Goal: Task Accomplishment & Management: Complete application form

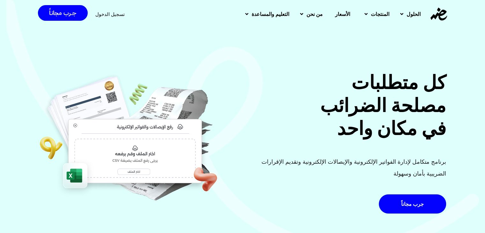
click at [107, 16] on span "تسجيل الدخول" at bounding box center [109, 14] width 29 height 5
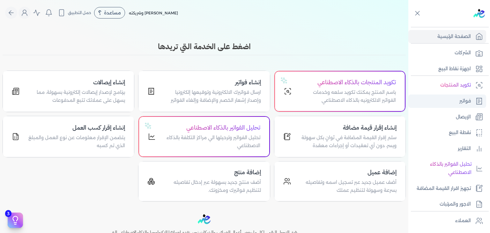
click at [455, 102] on link "فواتير" at bounding box center [447, 100] width 78 height 13
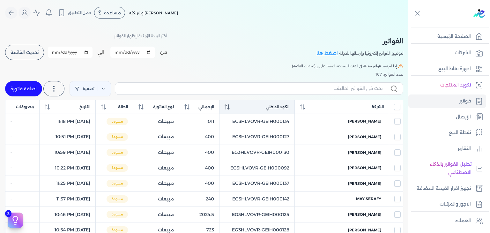
click at [230, 107] on icon at bounding box center [227, 106] width 5 height 5
click at [249, 108] on div "الكود الداخلي" at bounding box center [257, 107] width 65 height 6
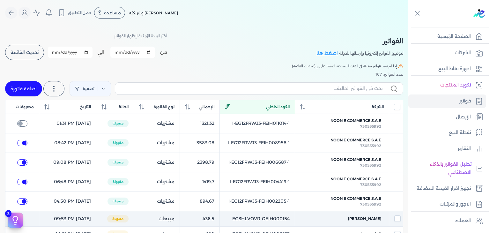
click at [295, 215] on td "EG3HLVOVR-GEIH000154" at bounding box center [256, 219] width 75 height 16
checkbox input "true"
checkbox input "false"
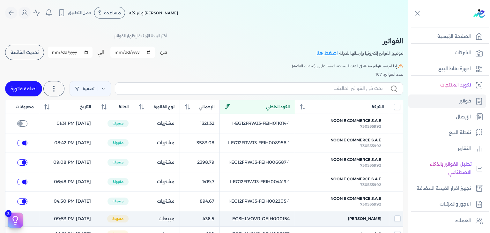
checkbox input "false"
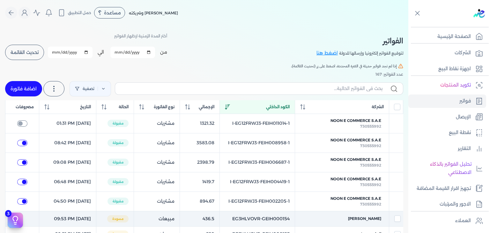
click at [295, 215] on td "EG3HLVOVR-GEIH000154" at bounding box center [256, 219] width 75 height 16
checkbox input "false"
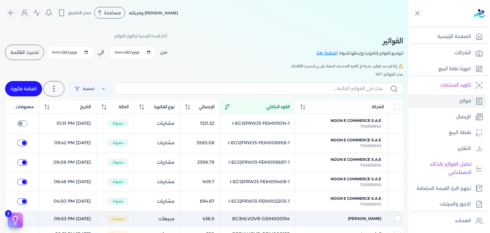
checkbox input "false"
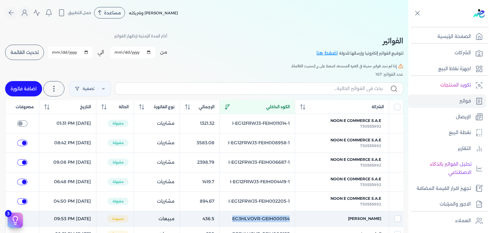
click at [295, 215] on td "EG3HLVOVR-GEIH000154" at bounding box center [256, 219] width 75 height 16
checkbox input "true"
checkbox input "false"
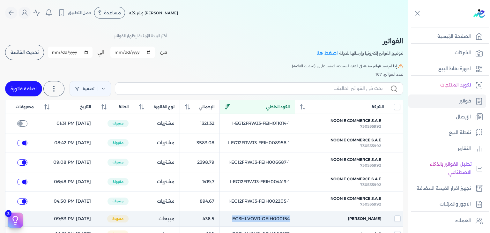
checkbox input "false"
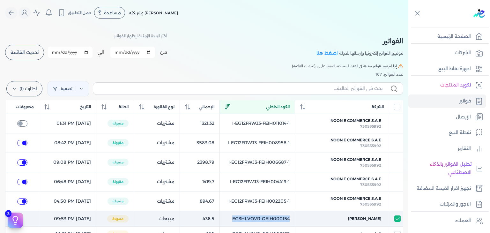
click at [291, 217] on td "EG3HLVOVR-GEIH000154" at bounding box center [256, 219] width 75 height 16
checkbox input "false"
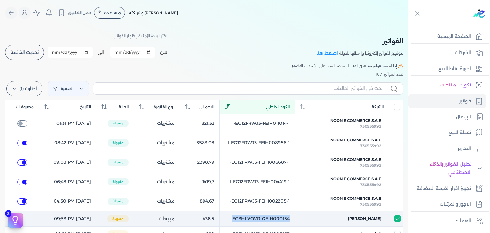
checkbox input "false"
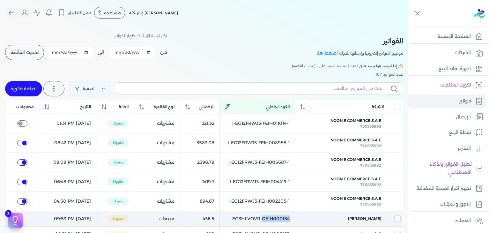
click at [291, 217] on td "EG3HLVOVR-GEIH000154" at bounding box center [256, 219] width 75 height 16
checkbox input "true"
checkbox input "false"
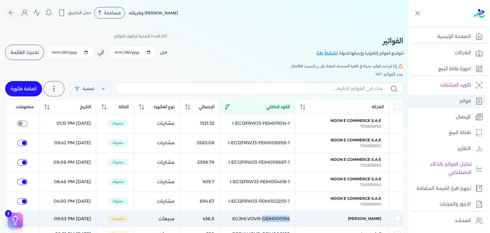
checkbox input "false"
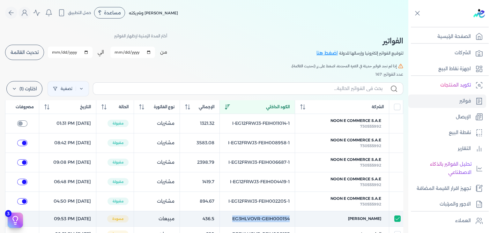
click at [291, 217] on td "EG3HLVOVR-GEIH000154" at bounding box center [256, 219] width 75 height 16
checkbox input "false"
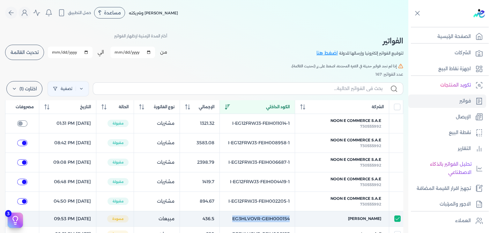
checkbox input "false"
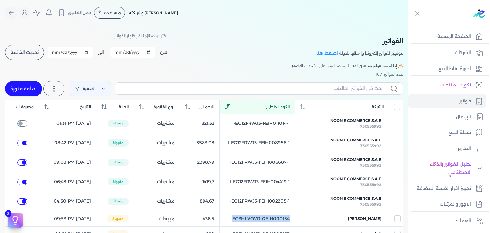
click at [28, 90] on link "اضافة فاتورة" at bounding box center [23, 88] width 37 height 15
select select "EGP"
select select "B"
select select "EGS"
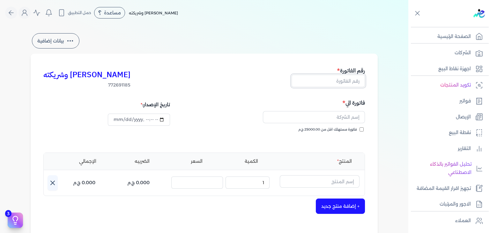
click at [335, 78] on input "text" at bounding box center [327, 81] width 73 height 12
paste input "EG3HLVOVR-GEIH000155"
type input "EG3HLVOVR-GEIH000155"
click at [362, 130] on input "فاتورة مستهلك اقل من 25000.00 ج.م" at bounding box center [361, 129] width 4 height 4
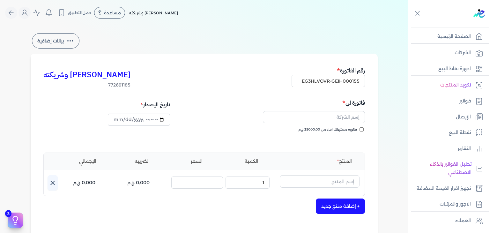
checkbox input "true"
click at [116, 119] on input "datetime-local" at bounding box center [139, 120] width 62 height 12
type input "[DATE]T23:52:56"
click at [320, 178] on input "text" at bounding box center [320, 181] width 80 height 12
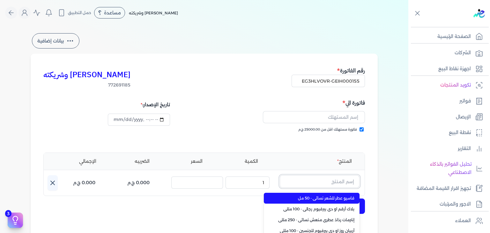
paste input "[PERSON_NAME]"
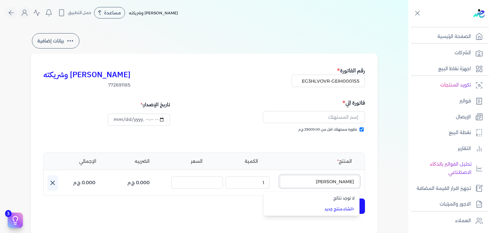
type input "[PERSON_NAME]"
click at [352, 208] on link "+ انشاء منتج جديد" at bounding box center [316, 209] width 78 height 6
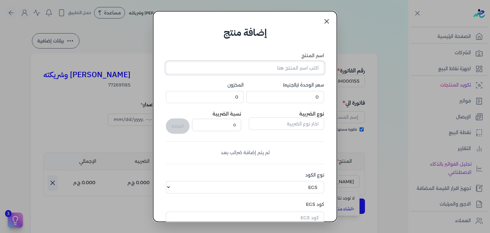
click at [301, 67] on input "اسم المنتج" at bounding box center [245, 68] width 158 height 12
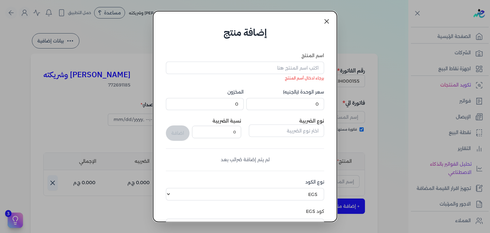
click at [325, 22] on icon at bounding box center [327, 22] width 8 height 8
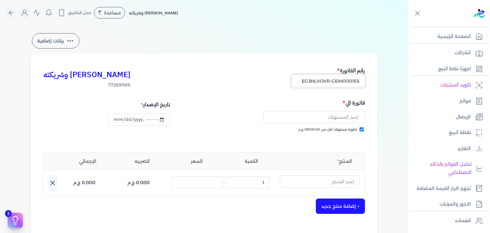
click at [330, 85] on input "EG3HLVOVR-GEIH000155" at bounding box center [327, 81] width 73 height 12
paste input "6"
type input "EG3HLVOVR-GEIH000156"
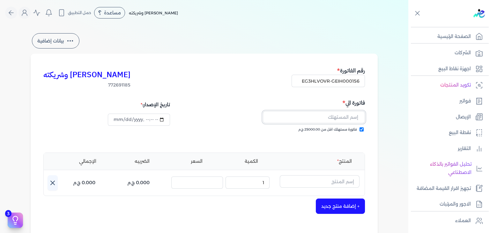
click at [351, 113] on input "text" at bounding box center [314, 117] width 102 height 12
paste input "hatem beshir"
type input "hatem beshir"
click at [119, 121] on input "datetime-local" at bounding box center [139, 120] width 62 height 12
type input "[DATE]T23:52:56"
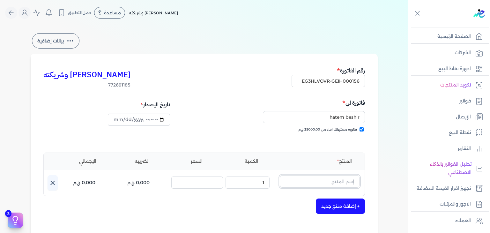
click at [333, 184] on input "text" at bounding box center [320, 181] width 80 height 12
paste input "كلمبا او دي"
type input "كلمبا او دي"
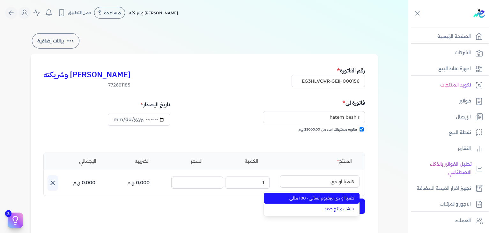
click at [329, 197] on span "كلمبا او دي بيرفيوم نسائي - 100 مللي" at bounding box center [316, 198] width 78 height 6
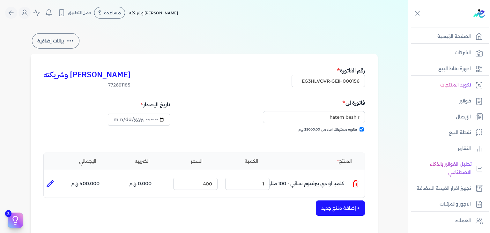
scroll to position [159, 0]
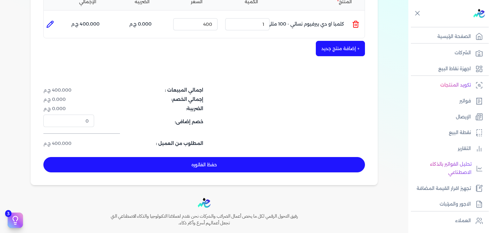
click at [198, 168] on button "حفظ الفاتوره" at bounding box center [203, 164] width 321 height 15
type input "[DATE]"
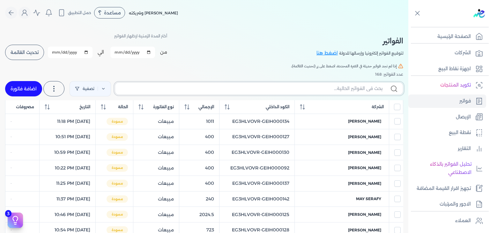
click at [336, 87] on input "text" at bounding box center [251, 88] width 262 height 7
paste input "EG3HLVOVR-GEIH000156"
type input "EG3HLVOVR-GEIH000156"
checkbox input "false"
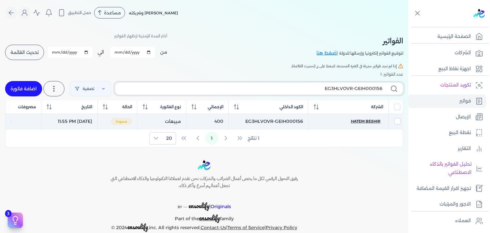
type input "EG3HLVOVR-GEIH000156"
click at [359, 124] on span "hatem beshir" at bounding box center [366, 121] width 30 height 6
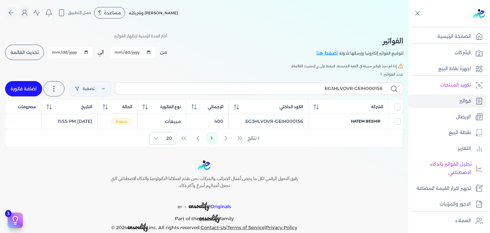
select select "EGP"
select select "B"
select select "EGS"
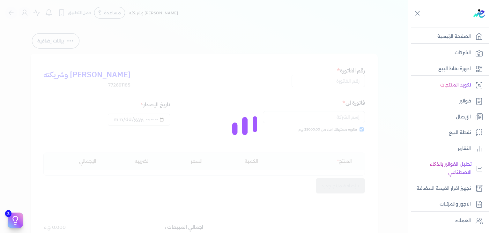
type input "EG3HLVOVR-GEIH000156"
checkbox input "true"
type input "[DATE]T23:55:06"
type input "[DATE]"
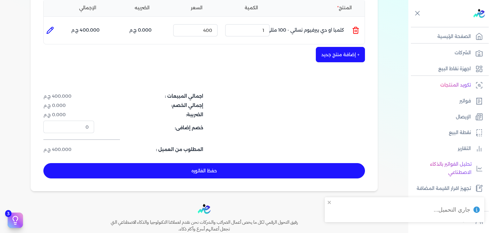
scroll to position [208, 0]
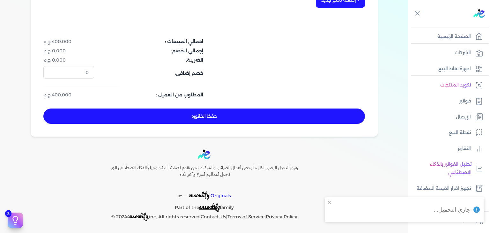
click at [239, 113] on button "حفظ الفاتوره" at bounding box center [203, 115] width 321 height 15
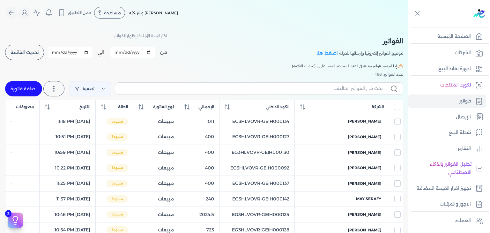
click at [28, 85] on link "اضافة فاتورة" at bounding box center [23, 88] width 37 height 15
select select "EGP"
select select "B"
select select "EGS"
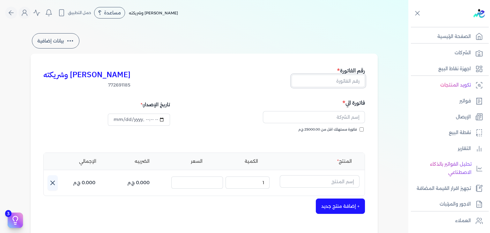
click at [351, 79] on input "text" at bounding box center [327, 81] width 73 height 12
paste input "EG3HLVOVR-GEIH000157"
type input "EG3HLVOVR-GEIH000157"
click at [362, 129] on input "فاتورة مستهلك اقل من 25000.00 ج.م" at bounding box center [361, 129] width 4 height 4
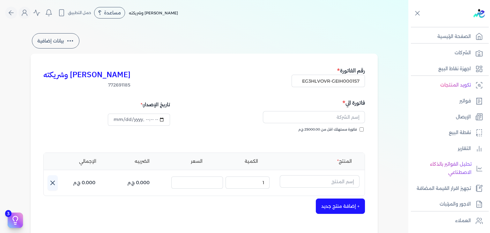
checkbox input "true"
click at [353, 119] on input "text" at bounding box center [314, 117] width 102 height 12
paste input "[PERSON_NAME]"
type input "[PERSON_NAME]"
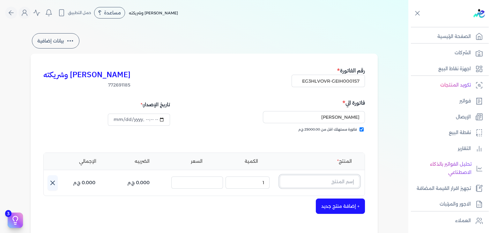
click at [340, 179] on input "text" at bounding box center [320, 181] width 80 height 12
paste input "أبيض مسك الطهارة بودي"
type input "أبيض مسك الطهارة بودي"
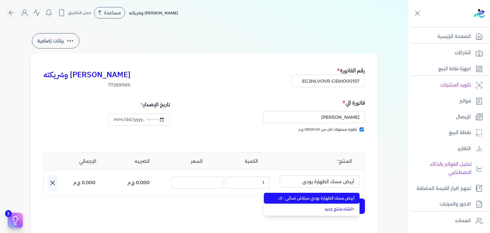
click at [333, 196] on span "أبيض مسك الطهارة بودي سبلاش نسائي - 250 مللي" at bounding box center [316, 198] width 78 height 6
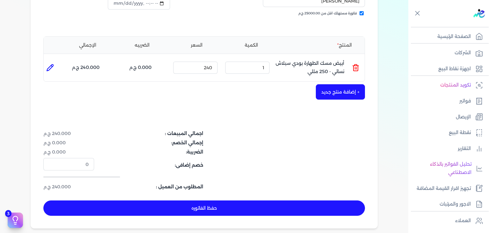
scroll to position [128, 0]
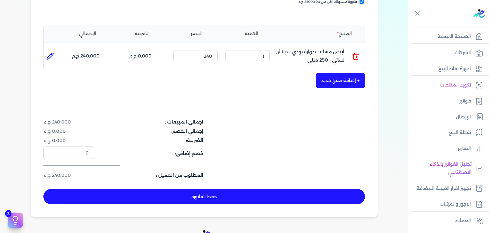
click at [240, 196] on button "حفظ الفاتوره" at bounding box center [203, 196] width 321 height 15
type input "[DATE]"
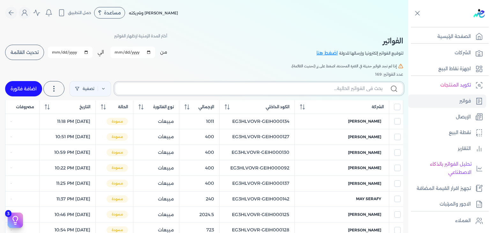
click at [338, 91] on input "text" at bounding box center [251, 88] width 262 height 7
paste input "EG3HLVOVR-GEIH000157"
type input "EG3HLVOVR-GEIH000157"
checkbox input "false"
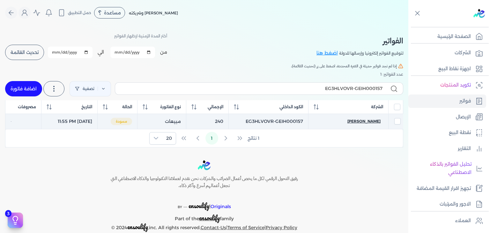
click at [365, 123] on span "[PERSON_NAME]" at bounding box center [363, 121] width 33 height 6
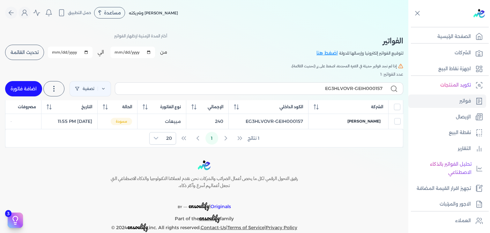
select select "EGP"
select select "B"
select select "EGS"
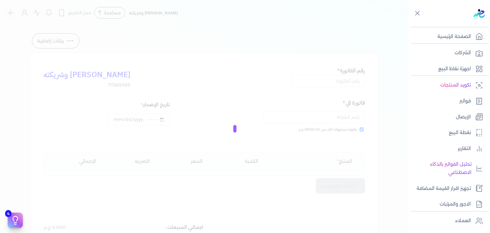
type input "EG3HLVOVR-GEIH000157"
checkbox input "true"
type input "[DATE]T23:55:58"
type input "[DATE]"
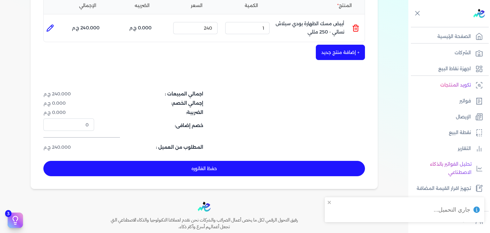
scroll to position [191, 0]
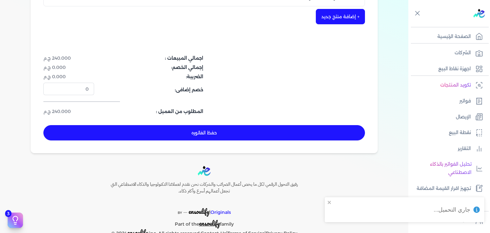
click at [228, 137] on button "حفظ الفاتوره" at bounding box center [203, 132] width 321 height 15
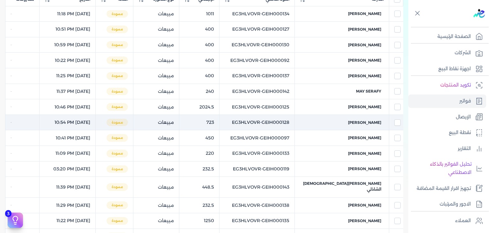
scroll to position [57, 0]
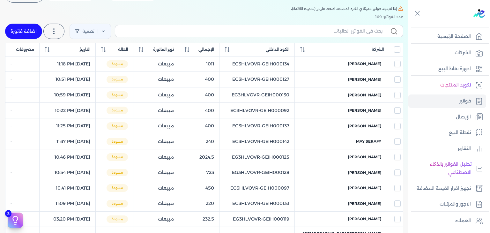
click at [24, 31] on link "اضافة فاتورة" at bounding box center [23, 31] width 37 height 15
select select "EGP"
select select "B"
select select "EGS"
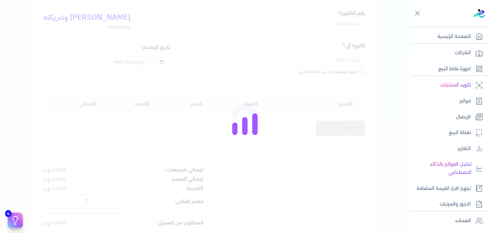
scroll to position [64, 0]
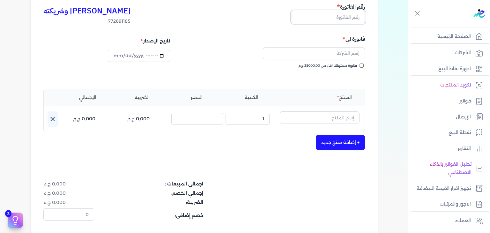
click at [355, 18] on input "text" at bounding box center [327, 17] width 73 height 12
paste input "EG3HLVOVR-GEIH000158"
type input "EG3HLVOVR-GEIH000158"
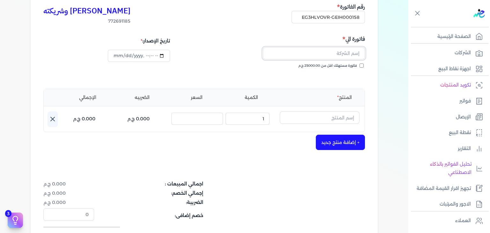
click at [346, 55] on input "text" at bounding box center [314, 53] width 102 height 12
paste input "[PERSON_NAME]"
type input "[PERSON_NAME]"
click at [332, 17] on input "EG3HLVOVR-GEIH000158" at bounding box center [327, 17] width 73 height 12
paste input "9"
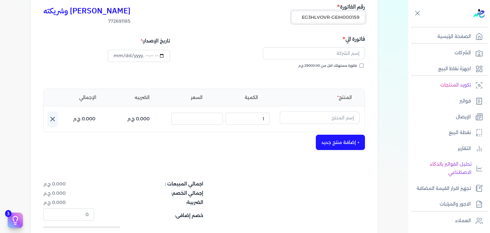
scroll to position [0, -1]
type input "EG3HLVOVR-GEIH000159"
click at [364, 66] on input "فاتورة مستهلك اقل من 25000.00 ج.م" at bounding box center [361, 65] width 4 height 4
checkbox input "true"
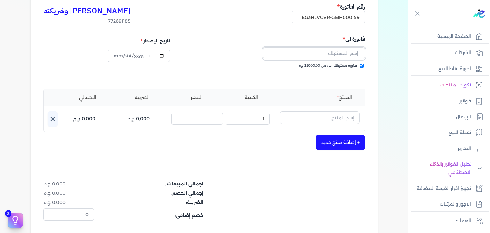
click at [344, 51] on input "text" at bounding box center [314, 53] width 102 height 12
paste input "[PERSON_NAME]"
type input "[PERSON_NAME]"
click at [329, 115] on input "text" at bounding box center [320, 117] width 80 height 12
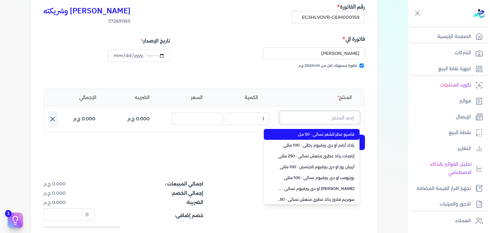
paste input "باكارات روج 540"
type input "باكارات روج 540"
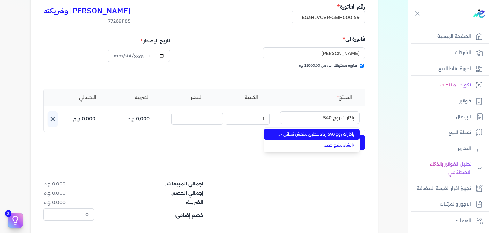
click at [341, 135] on span "باكارات روج 540 رذاذ عطري منعش نسائي - 250 مللي" at bounding box center [316, 134] width 78 height 6
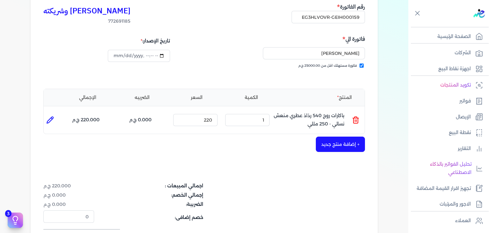
scroll to position [159, 0]
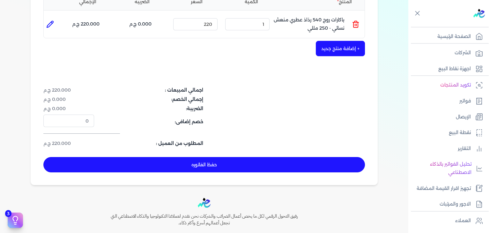
click at [241, 171] on button "حفظ الفاتوره" at bounding box center [203, 164] width 321 height 15
type input "[DATE]"
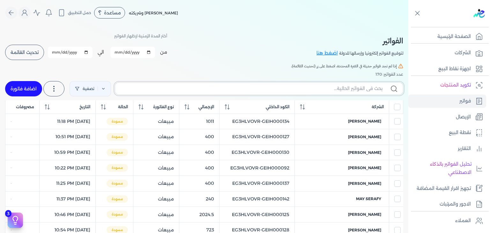
click at [325, 89] on input "text" at bounding box center [251, 88] width 262 height 7
paste input "EG3HLVOVR-GEIH000159"
type input "EG3HLVOVR-GEIH000159"
checkbox input "false"
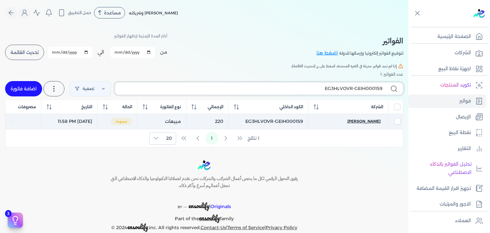
type input "EG3HLVOVR-GEIH000159"
click at [374, 122] on span "[PERSON_NAME]" at bounding box center [363, 121] width 33 height 6
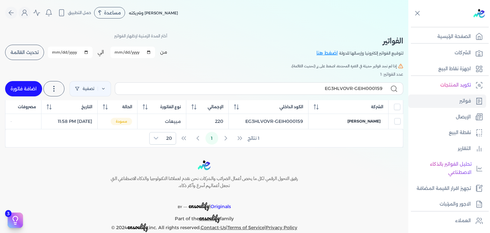
select select "EGP"
select select "B"
select select "EGS"
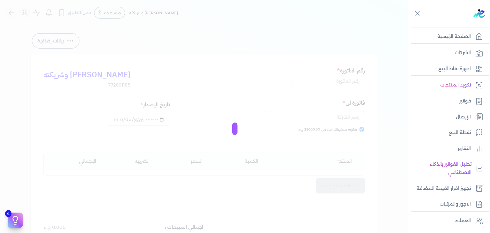
type input "EG3HLVOVR-GEIH000159"
checkbox input "true"
type input "[DATE]T23:58:23"
type input "[DATE]"
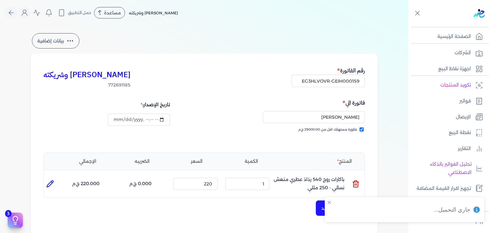
scroll to position [208, 0]
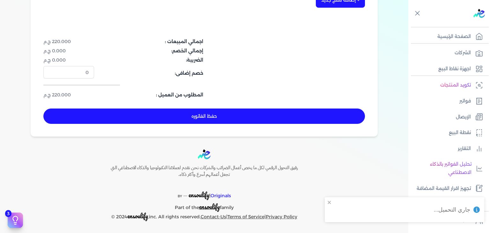
click at [241, 120] on button "حفظ الفاتوره" at bounding box center [203, 115] width 321 height 15
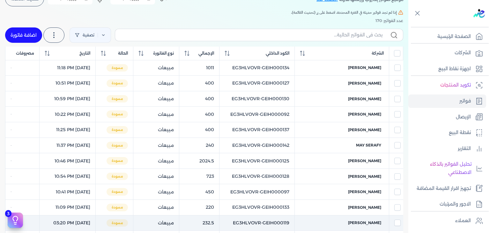
scroll to position [10, 0]
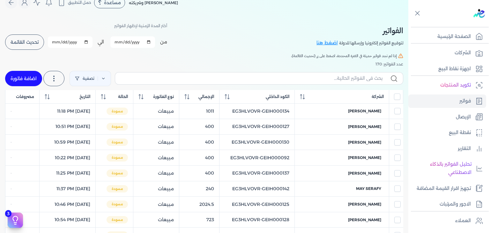
click at [21, 77] on link "اضافة فاتورة" at bounding box center [23, 78] width 37 height 15
select select "EGP"
select select "B"
select select "EGS"
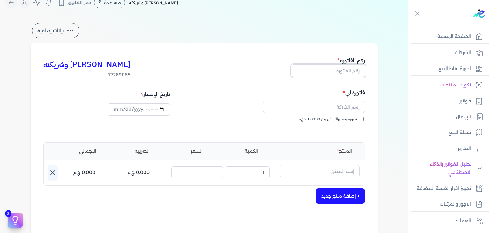
click at [346, 76] on input "text" at bounding box center [327, 70] width 73 height 12
paste input "EG3HLVOVR-GEIH000160"
type input "EG3HLVOVR-GEIH000160"
click at [363, 119] on input "فاتورة مستهلك اقل من 25000.00 ج.م" at bounding box center [361, 119] width 4 height 4
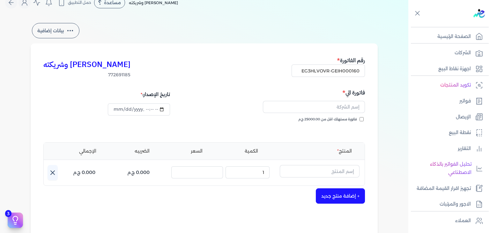
checkbox input "true"
click at [118, 111] on input "datetime-local" at bounding box center [139, 109] width 62 height 12
click at [344, 105] on input "text" at bounding box center [314, 107] width 102 height 12
paste input "[PERSON_NAME]"
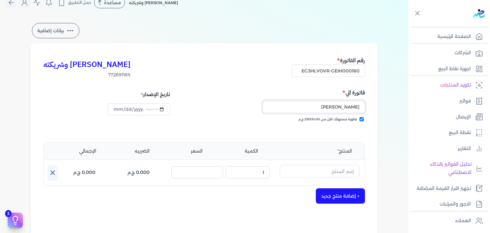
type input "[PERSON_NAME]"
click at [333, 172] on input "text" at bounding box center [320, 171] width 80 height 12
paste input "شيخ زايد فضي او د"
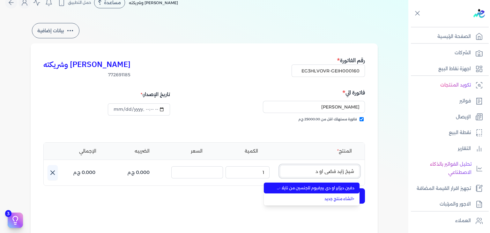
type input "شيخ زايد فضي او د"
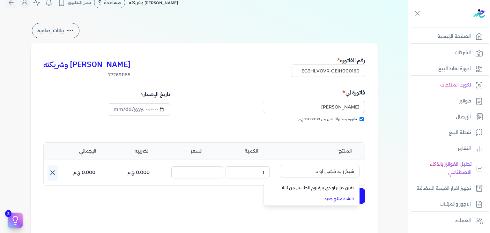
drag, startPoint x: 330, startPoint y: 189, endPoint x: 310, endPoint y: 169, distance: 28.4
click at [310, 169] on div "شيخ زايد فضي او د دفين ديزاير او دي بيرفيوم للجنسين من نايلا - 100 مللي + انشاء…" at bounding box center [320, 172] width 80 height 15
click at [310, 169] on input "شيخ زايد فضي او د" at bounding box center [320, 171] width 80 height 12
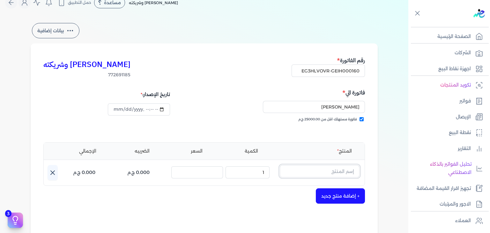
paste input "شيخ زايد فضي او د"
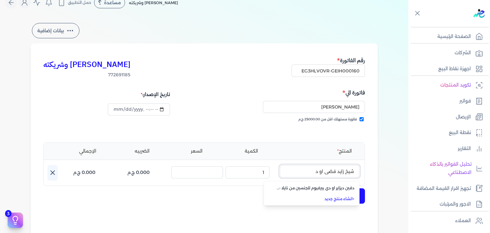
type input "شيخ زايد فضي او د"
